Goal: Navigation & Orientation: Find specific page/section

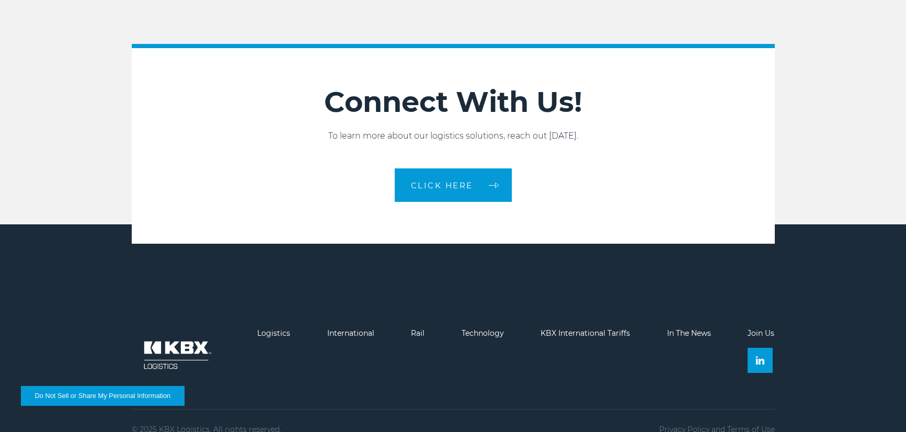
scroll to position [1216, 0]
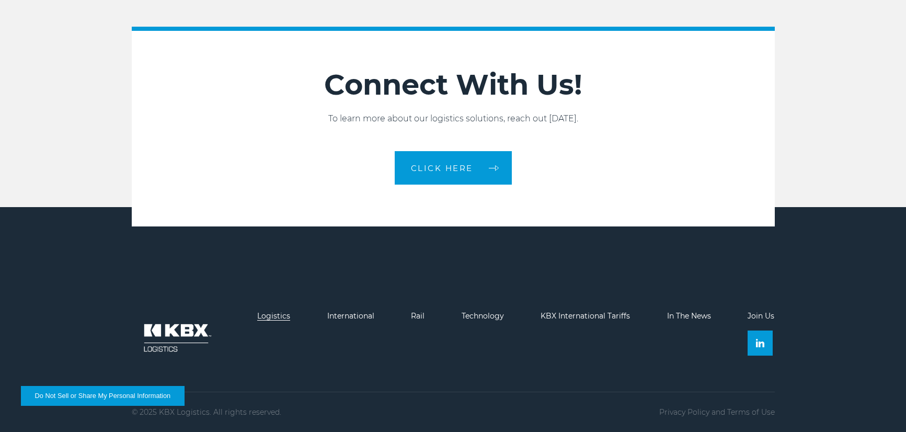
click at [274, 316] on link "Logistics" at bounding box center [273, 315] width 33 height 9
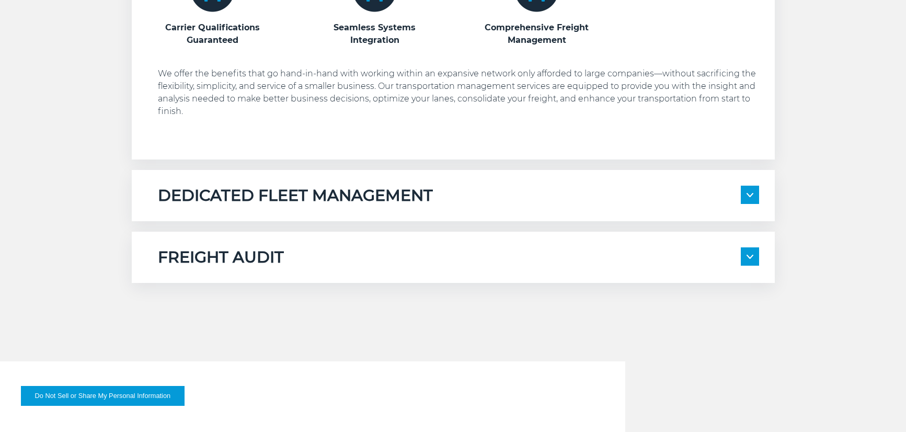
scroll to position [680, 0]
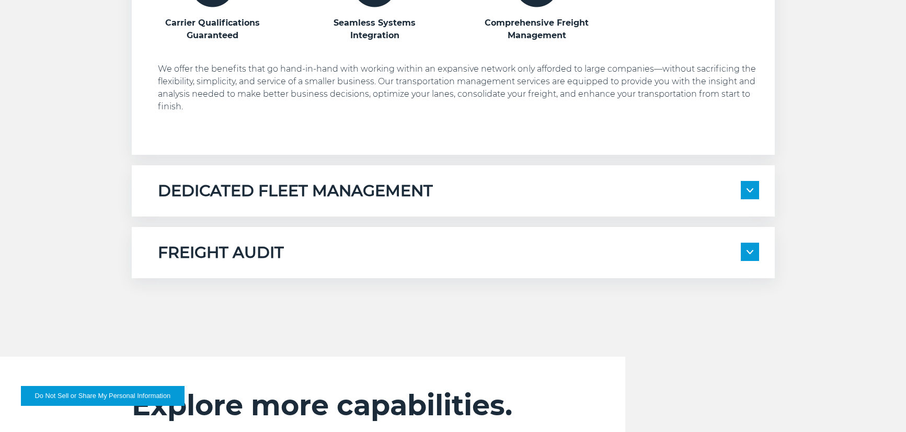
drag, startPoint x: 747, startPoint y: 185, endPoint x: 720, endPoint y: 188, distance: 26.8
click at [748, 186] on span at bounding box center [750, 190] width 18 height 18
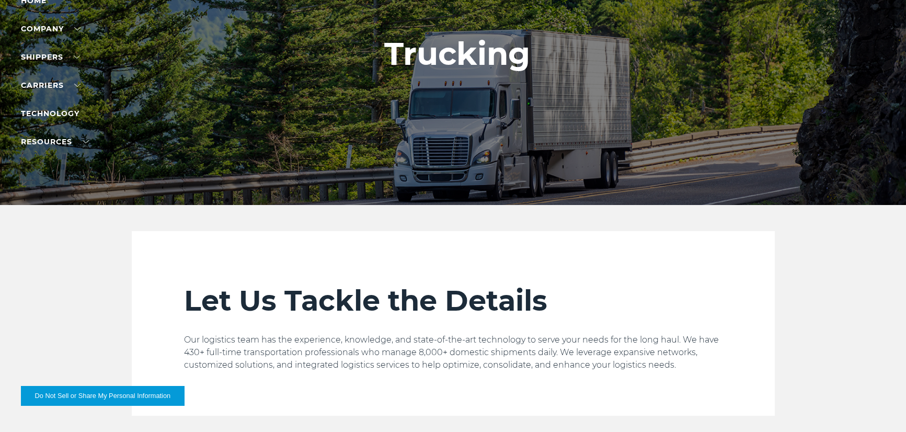
scroll to position [0, 0]
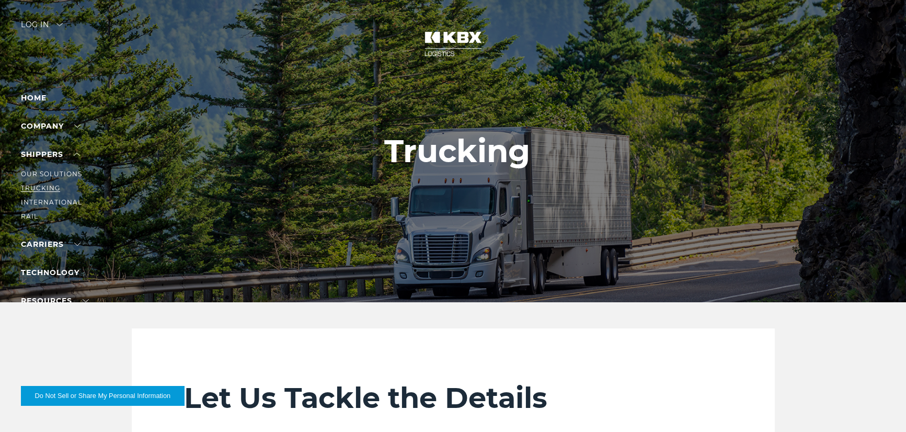
click at [48, 186] on link "Trucking" at bounding box center [40, 188] width 39 height 8
